Goal: Task Accomplishment & Management: Manage account settings

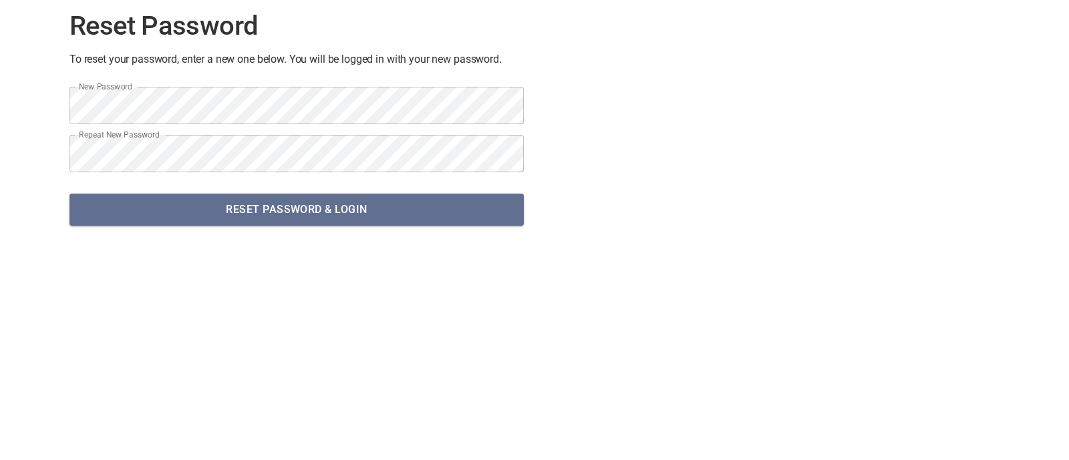
click at [237, 208] on span "Reset Password & Login" at bounding box center [296, 209] width 433 height 19
